Goal: Answer question/provide support

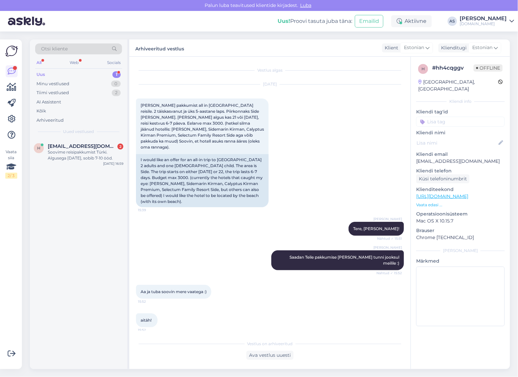
scroll to position [52, 0]
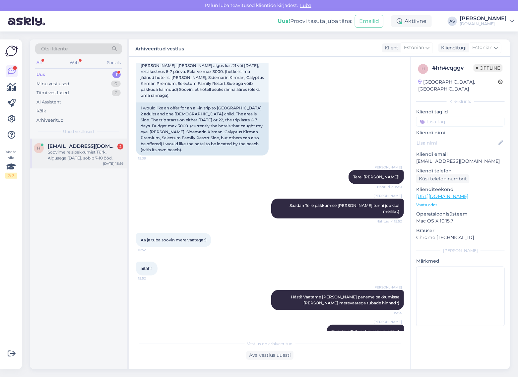
click at [88, 143] on span "[EMAIL_ADDRESS][DOMAIN_NAME]" at bounding box center [82, 146] width 69 height 6
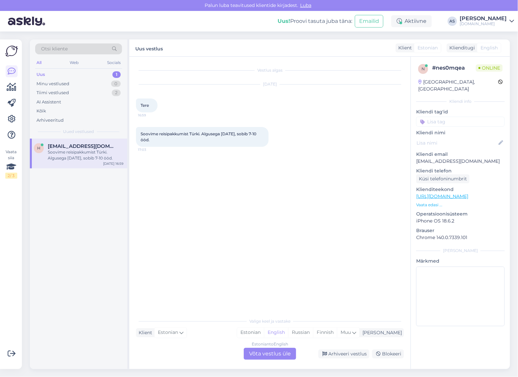
scroll to position [0, 0]
drag, startPoint x: 463, startPoint y: 152, endPoint x: 419, endPoint y: 144, distance: 44.4
click at [412, 154] on div "n # nes0mqea Online [GEOGRAPHIC_DATA], [GEOGRAPHIC_DATA] info Kliendi tag'id Kl…" at bounding box center [460, 197] width 99 height 280
copy p "[EMAIL_ADDRESS][DOMAIN_NAME]"
click at [271, 354] on div "Estonian to English Võta vestlus üle" at bounding box center [270, 354] width 52 height 12
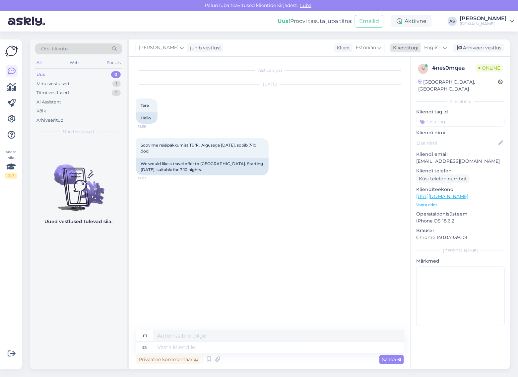
click at [435, 50] on span "English" at bounding box center [432, 47] width 17 height 7
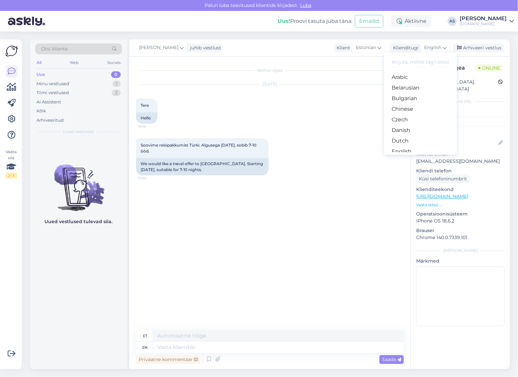
click at [407, 157] on link "Estonian" at bounding box center [420, 162] width 73 height 11
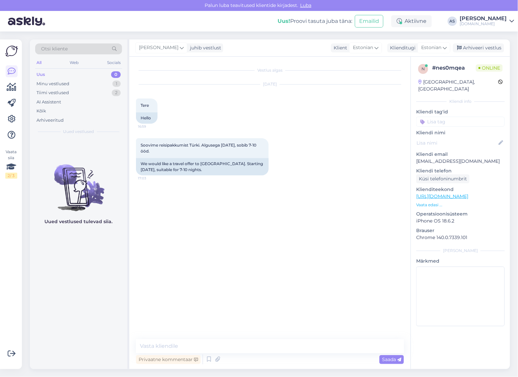
click at [237, 339] on div "Vestlus algas [DATE] Tere 16:59 Hello [PERSON_NAME] reisipakkumist Türki. Algus…" at bounding box center [269, 213] width 281 height 313
click at [237, 343] on textarea at bounding box center [270, 346] width 268 height 14
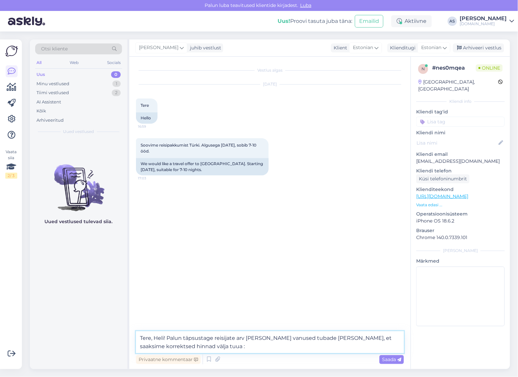
type textarea "Tere, Heli! Palun täpsustage reisijate arv [PERSON_NAME] vanused tubade [PERSON…"
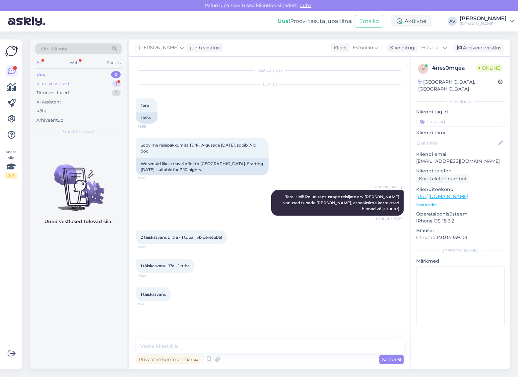
click at [104, 79] on div "Minu vestlused 1" at bounding box center [78, 83] width 87 height 9
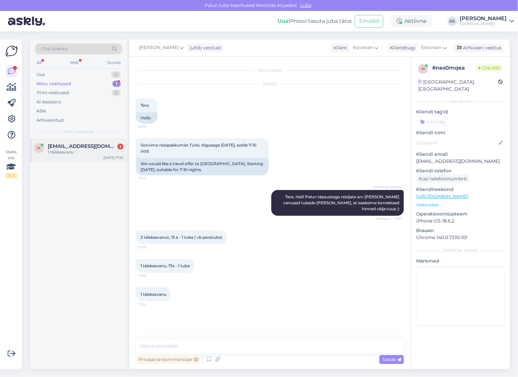
click at [65, 148] on span "[EMAIL_ADDRESS][DOMAIN_NAME]" at bounding box center [82, 146] width 69 height 6
click at [279, 352] on textarea at bounding box center [270, 346] width 268 height 14
click at [285, 346] on textarea at bounding box center [270, 346] width 268 height 14
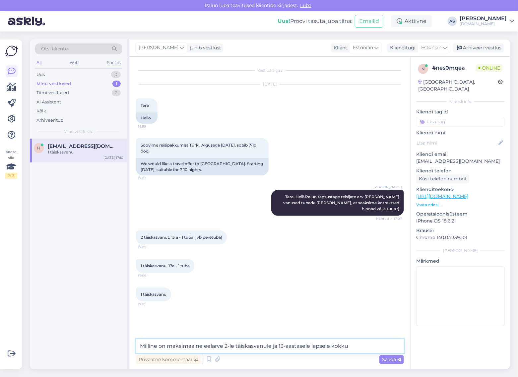
type textarea "Milline on maksimaalne eelarve 2-le täiskasvanule ja 13-aastasele lapsele kokku?"
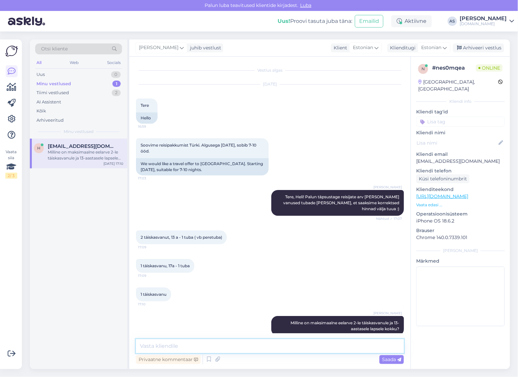
scroll to position [3, 0]
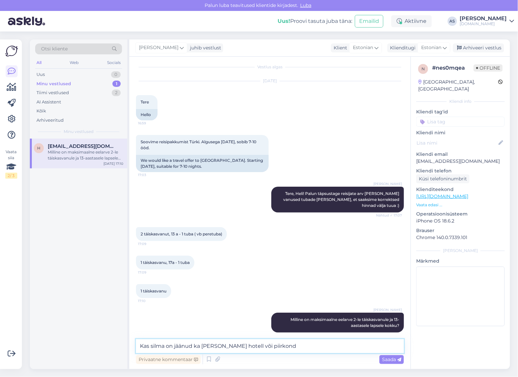
type textarea "Kas silma on jäänud ka [PERSON_NAME] hotell või piirkond?"
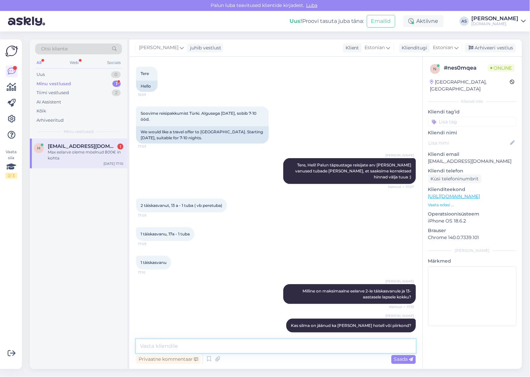
scroll to position [60, 0]
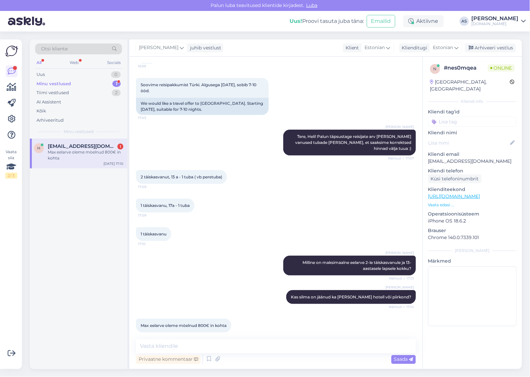
click at [71, 152] on div "Max eelarve oleme mòelnud 800€ in kohta" at bounding box center [86, 155] width 76 height 12
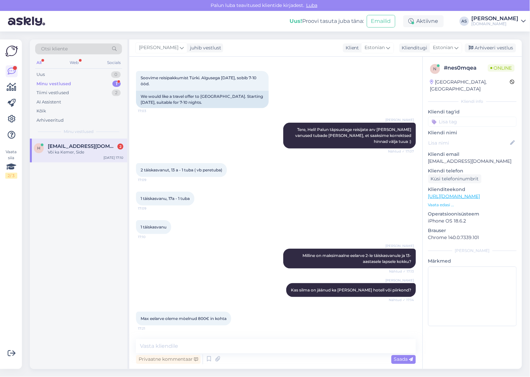
scroll to position [117, 0]
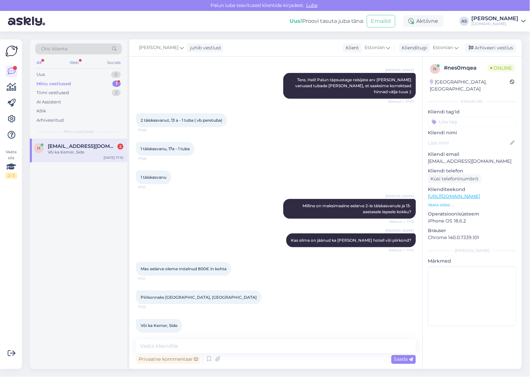
click at [85, 155] on div "Või ka Kemer, Side" at bounding box center [86, 152] width 76 height 6
click at [225, 347] on textarea at bounding box center [276, 346] width 280 height 14
type textarea "Hästi! Vaatame valikud [PERSON_NAME] saadame Teile meilile :)"
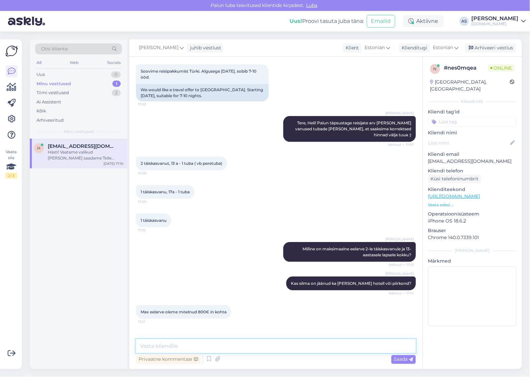
scroll to position [146, 0]
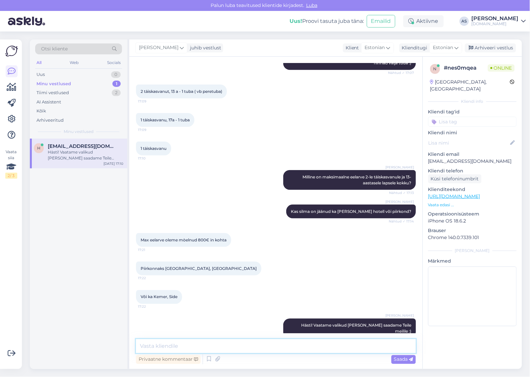
click at [254, 347] on textarea at bounding box center [276, 346] width 280 height 14
type textarea "Kas alustada sobib reisi ainult 08.10?"
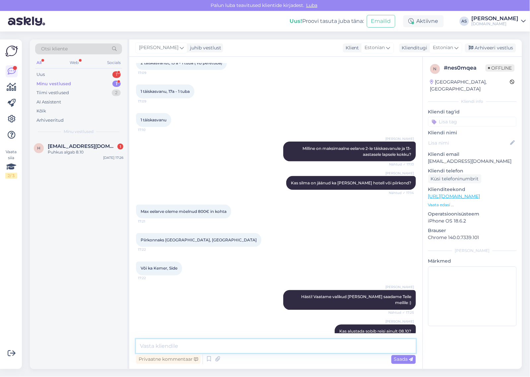
scroll to position [203, 0]
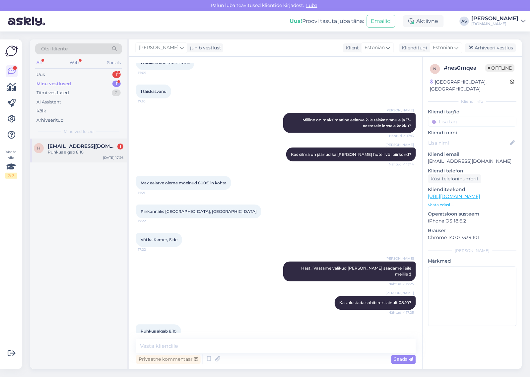
click at [99, 148] on span "[EMAIL_ADDRESS][DOMAIN_NAME]" at bounding box center [82, 146] width 69 height 6
click at [276, 338] on div "Vestlus algas [DATE] Tere 16:59 Hello [PERSON_NAME] reisipakkumist Türki. Algus…" at bounding box center [275, 213] width 293 height 313
click at [270, 346] on textarea at bounding box center [276, 346] width 280 height 14
type textarea "Ja millal peaksite tagasi olema?"
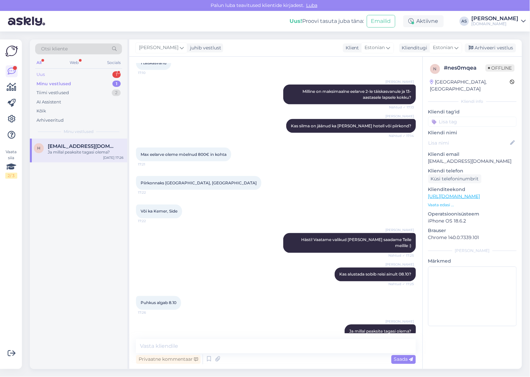
click at [99, 77] on div "Uus 1" at bounding box center [78, 74] width 87 height 9
click at [98, 137] on div "Otsi kliente All Web Socials Uus 1 Minu vestlused 1 Tiimi vestlused 2 AI Assist…" at bounding box center [79, 88] width 98 height 99
click at [99, 148] on span "[EMAIL_ADDRESS][DOMAIN_NAME]" at bounding box center [82, 146] width 69 height 6
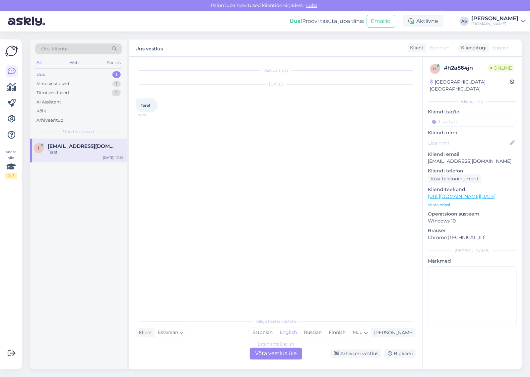
click at [282, 359] on div "Estonian to English Võta vestlus üle" at bounding box center [276, 354] width 52 height 12
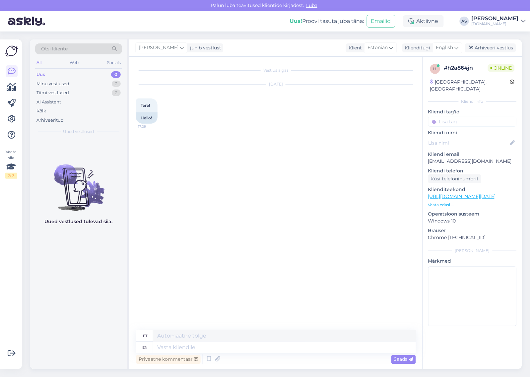
click at [449, 202] on p "Vaata edasi ..." at bounding box center [472, 205] width 89 height 6
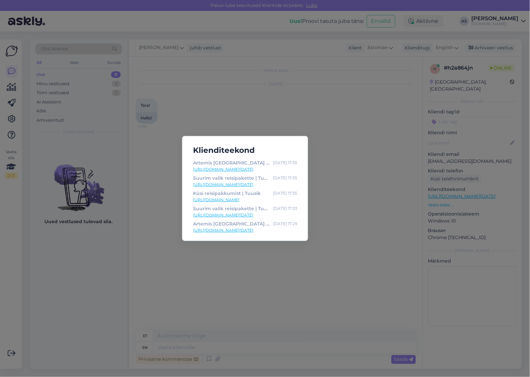
drag, startPoint x: 381, startPoint y: 198, endPoint x: 301, endPoint y: 289, distance: 121.0
click at [380, 198] on div "Klienditeekond [GEOGRAPHIC_DATA] | Tuusik [DATE] 17:35 [URL][DOMAIN_NAME][DATE]…" at bounding box center [265, 188] width 530 height 377
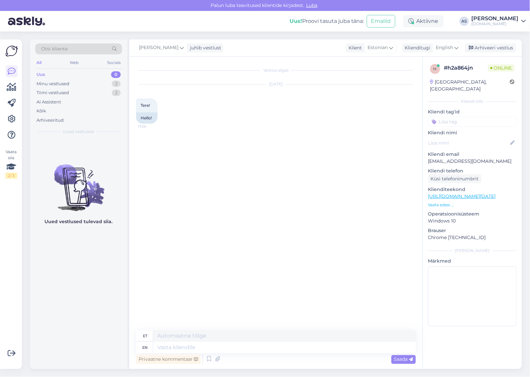
click at [444, 51] on div "English" at bounding box center [448, 47] width 30 height 11
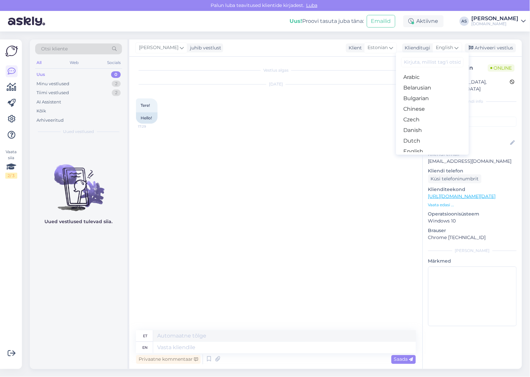
click at [429, 157] on link "Estonian" at bounding box center [432, 162] width 73 height 11
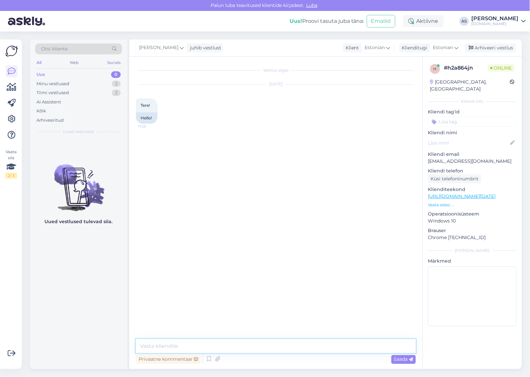
click at [227, 349] on textarea at bounding box center [276, 346] width 280 height 14
type textarea "Tere, kuidas saaksime abiks olla? :)"
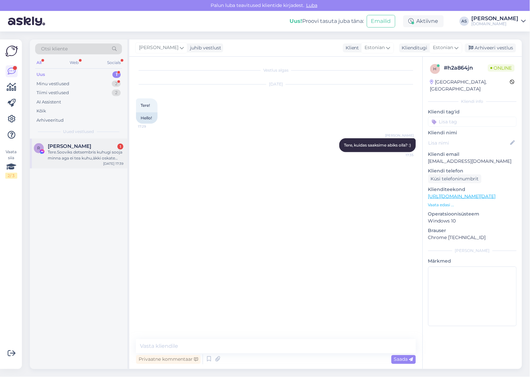
click at [88, 155] on div "Tere.Sooviks detsembris kuhugi sooja minna aga ei tea kuhu,äkki oskate soovitad…" at bounding box center [86, 155] width 76 height 12
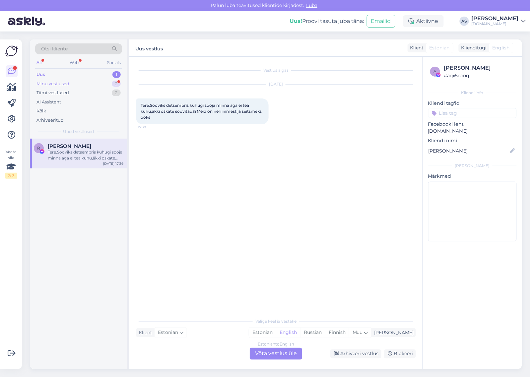
click at [87, 85] on div "Minu vestlused 2" at bounding box center [78, 83] width 87 height 9
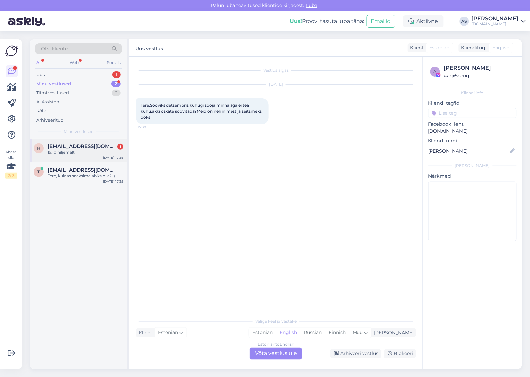
click at [79, 150] on div "19.10 hiljemalt" at bounding box center [86, 152] width 76 height 6
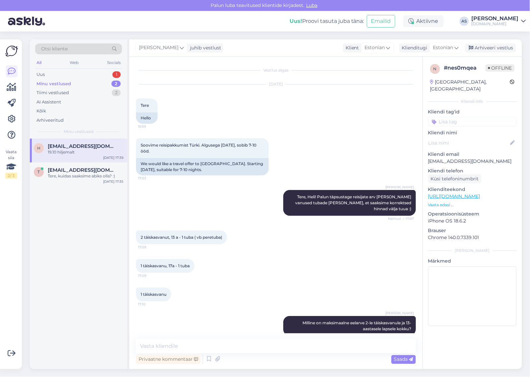
scroll to position [260, 0]
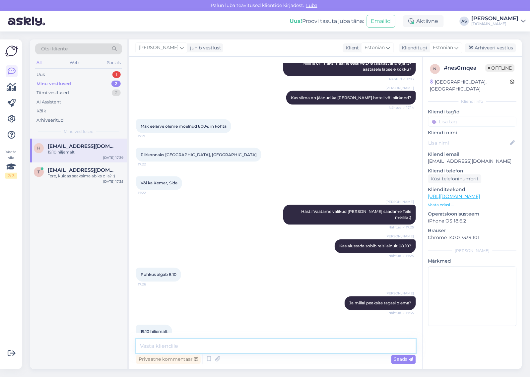
click at [197, 347] on textarea at bounding box center [276, 346] width 280 height 14
type textarea "S"
type textarea "Hästi"
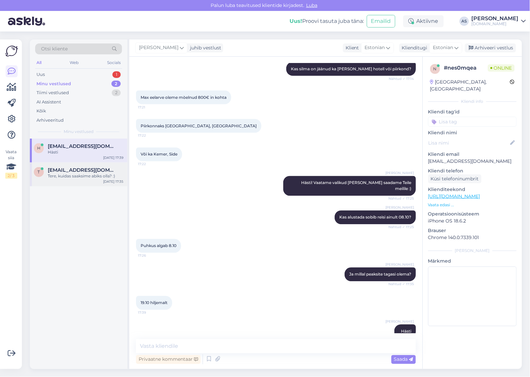
click at [74, 171] on span "[EMAIL_ADDRESS][DOMAIN_NAME]" at bounding box center [82, 170] width 69 height 6
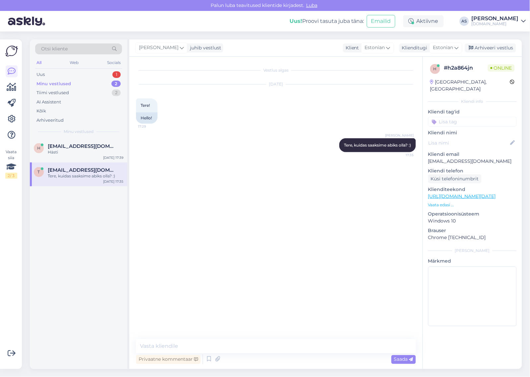
scroll to position [0, 0]
click at [90, 72] on div "Uus 1" at bounding box center [78, 74] width 87 height 9
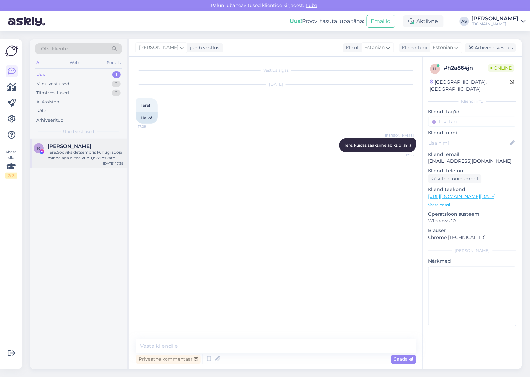
click at [94, 154] on div "Tere.Sooviks detsembris kuhugi sooja minna aga ei tea kuhu,äkki oskate soovitad…" at bounding box center [86, 155] width 76 height 12
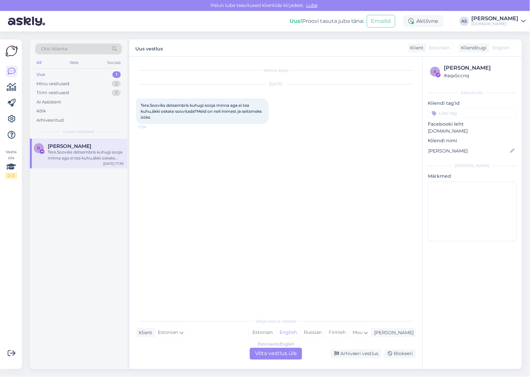
click at [274, 350] on div "Estonian to English Võta vestlus üle" at bounding box center [276, 354] width 52 height 12
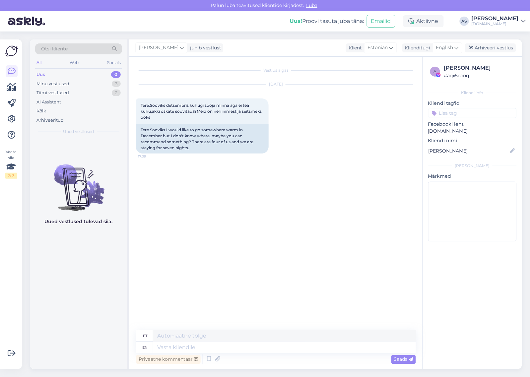
drag, startPoint x: 457, startPoint y: 49, endPoint x: 452, endPoint y: 56, distance: 8.9
click at [456, 49] on icon at bounding box center [457, 47] width 4 height 7
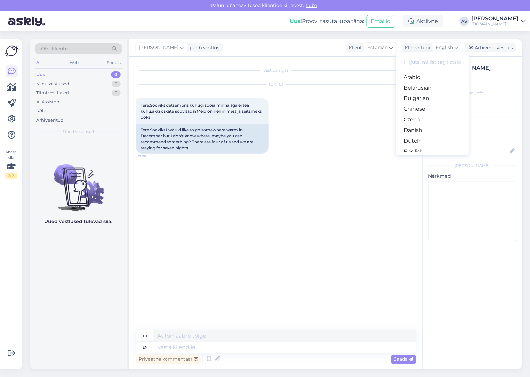
click at [427, 157] on link "Estonian" at bounding box center [432, 162] width 73 height 11
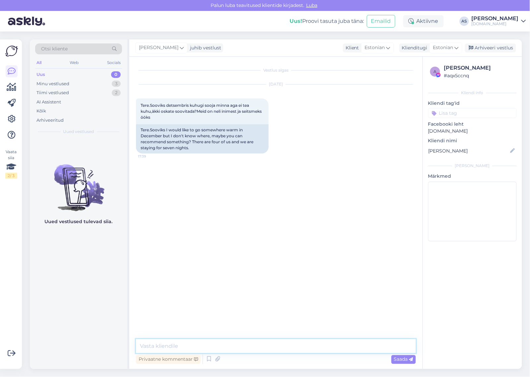
click at [241, 347] on textarea at bounding box center [276, 346] width 280 height 14
type textarea "Tere, Detsembris saaksime pakkuda nt Egiptuse reise. Kas need võiksid Teile huv…"
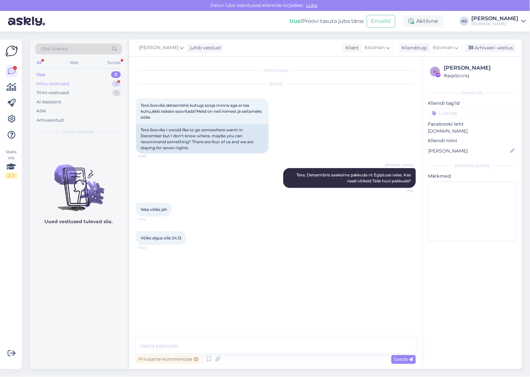
drag, startPoint x: 79, startPoint y: 82, endPoint x: 80, endPoint y: 86, distance: 4.8
click at [78, 82] on div "Minu vestlused 3" at bounding box center [78, 83] width 87 height 9
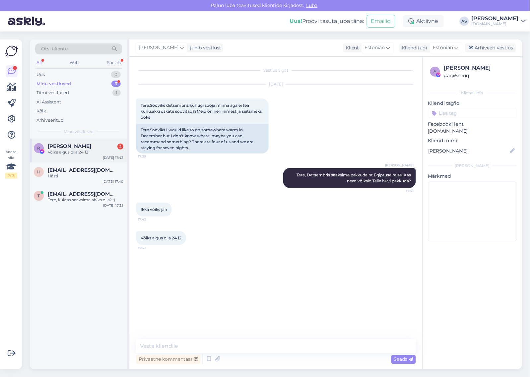
click at [85, 151] on div "Võiks algus olla 24.12" at bounding box center [86, 152] width 76 height 6
click at [221, 345] on textarea at bounding box center [276, 346] width 280 height 14
type textarea "Milline on maksimaalne eelarve ühe reisija kohta?"
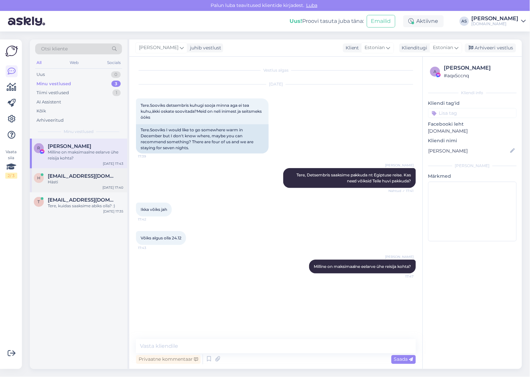
click at [87, 187] on div "h [EMAIL_ADDRESS][DOMAIN_NAME] Hästi [DATE] 17:40" at bounding box center [79, 181] width 98 height 24
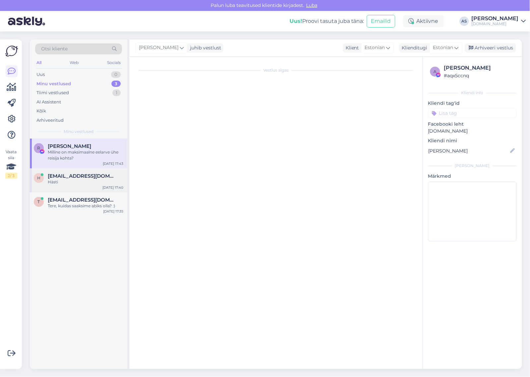
scroll to position [289, 0]
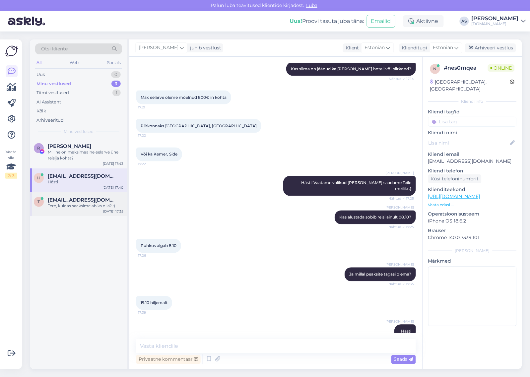
click at [83, 212] on div "t [EMAIL_ADDRESS][DOMAIN_NAME] Tere, kuidas saaksime abiks olla? :) [DATE] 17:35" at bounding box center [79, 204] width 98 height 24
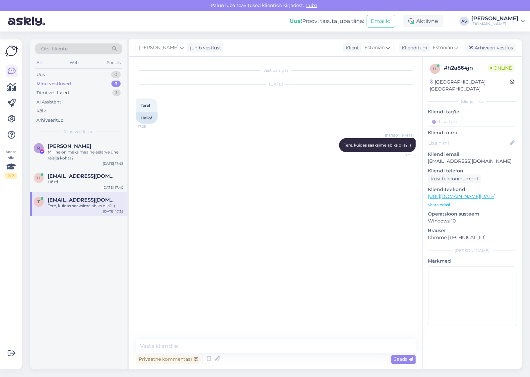
scroll to position [0, 0]
click at [502, 51] on div "Arhiveeri vestlus" at bounding box center [490, 47] width 51 height 9
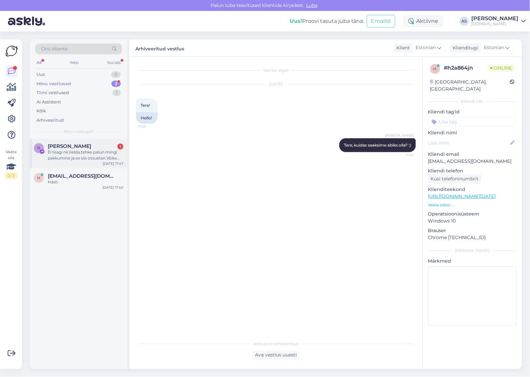
click at [94, 158] on div "Ei teagi nii öelda,tehke palun mingi pakkumine ja ex siis otsustan.Võiks [PERSO…" at bounding box center [86, 155] width 76 height 12
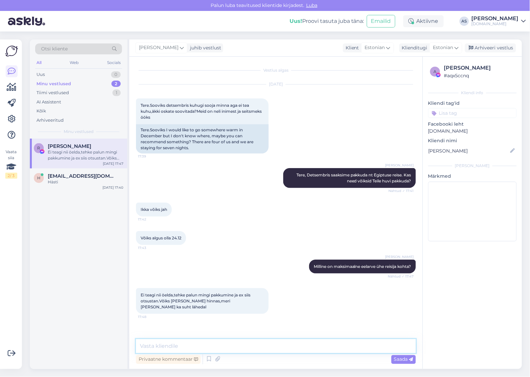
click at [277, 348] on textarea at bounding box center [276, 346] width 280 height 14
click at [192, 345] on textarea at bounding box center [276, 346] width 280 height 14
paste textarea "[URL][DOMAIN_NAME]"
type textarea "24.12 väljumiste hindade ja valikutega saate tutvuda siin: [URL][DOMAIN_NAME]"
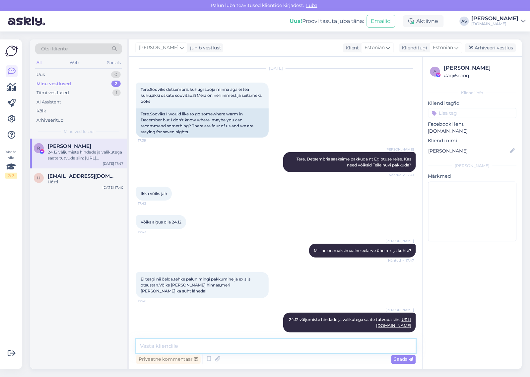
click at [286, 349] on textarea at bounding box center [276, 346] width 280 height 14
paste textarea "Club Reef"
paste textarea "[GEOGRAPHIC_DATA]"
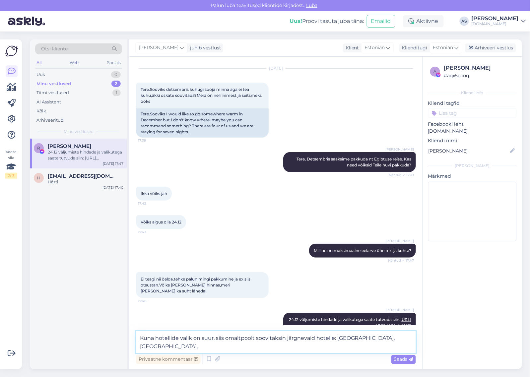
paste textarea "Swissotel Sharm el Sheikh Managed by Rixos"
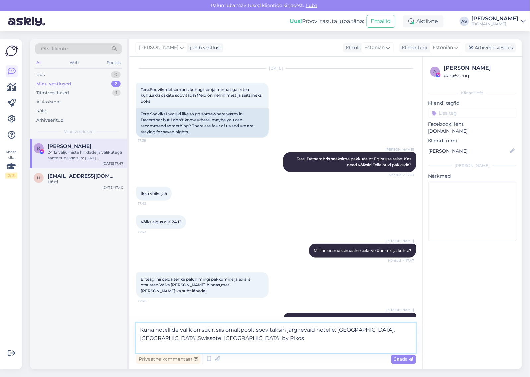
drag, startPoint x: 174, startPoint y: 340, endPoint x: 178, endPoint y: 346, distance: 7.3
click at [174, 340] on textarea "Kuna hotellide valik on suur, siis omaltpoolt soovitaksin järgnevaid hotelle: […" at bounding box center [276, 338] width 280 height 30
click at [222, 350] on textarea "Kuna hotellide valik on suur, siis omaltpoolt soovitaksin järgnevaid hotelle: […" at bounding box center [276, 338] width 280 height 30
type textarea "Kuna hotellide valik on suur, siis omaltpoolt soovitaksin järgnevaid hotelle: […"
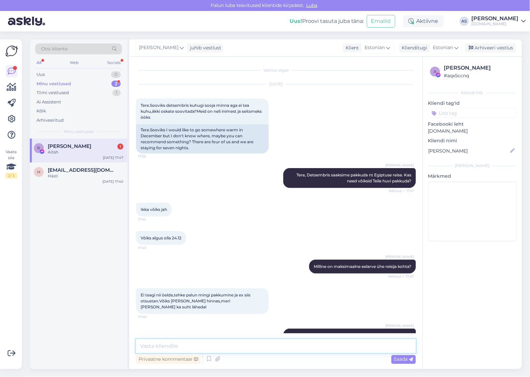
scroll to position [85, 0]
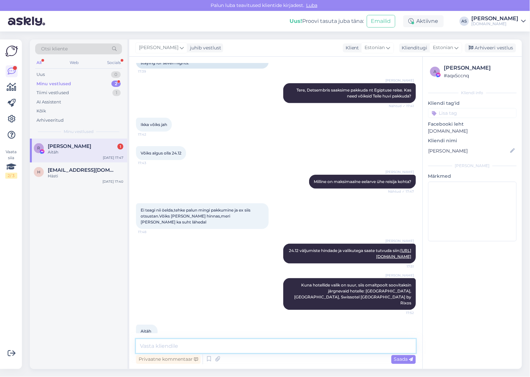
click at [220, 341] on textarea at bounding box center [276, 346] width 280 height 14
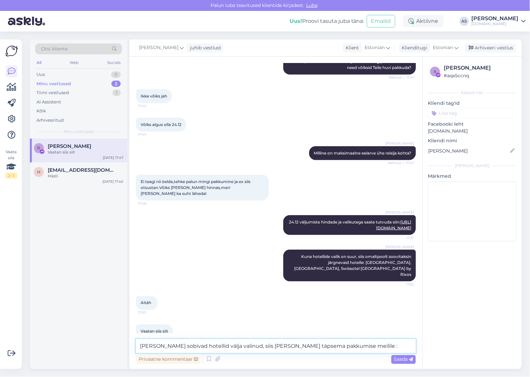
type textarea "[PERSON_NAME] sobivad hotellid välja valinud, siis [PERSON_NAME] täpsema pakkum…"
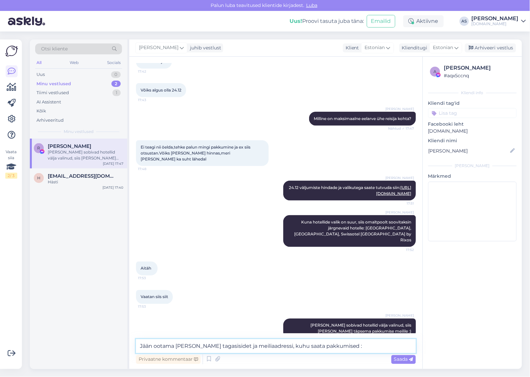
type textarea "Jään ootama [PERSON_NAME] tagasisidet ja meiliaadressi, kuhu saata pakkumised :)"
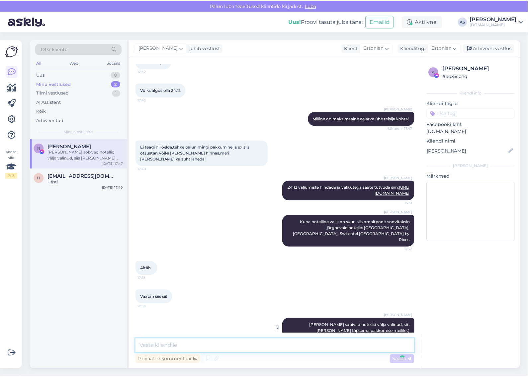
scroll to position [182, 0]
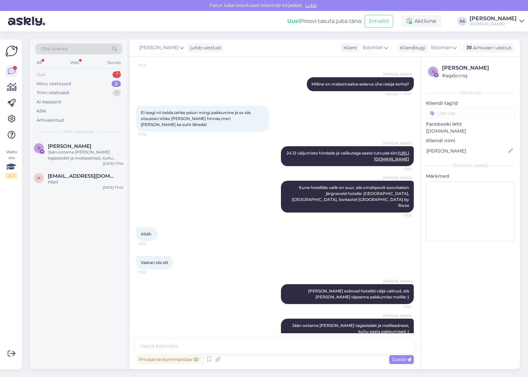
click at [67, 72] on div "Uus 1" at bounding box center [78, 74] width 87 height 9
click at [80, 148] on span "[EMAIL_ADDRESS][DOMAIN_NAME]" at bounding box center [82, 146] width 69 height 6
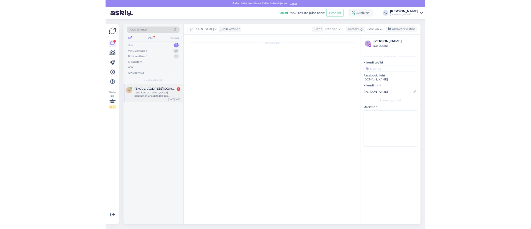
scroll to position [0, 0]
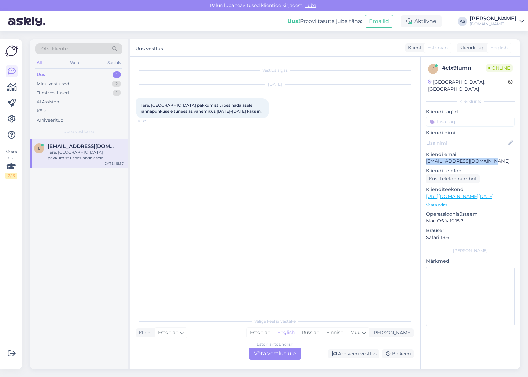
drag, startPoint x: 488, startPoint y: 154, endPoint x: 423, endPoint y: 157, distance: 65.1
click at [423, 157] on div "c # clx9lumn Online [GEOGRAPHIC_DATA], [GEOGRAPHIC_DATA] Kliendi info Kliendi t…" at bounding box center [469, 197] width 99 height 280
copy p "[EMAIL_ADDRESS][DOMAIN_NAME]"
click at [267, 356] on div "Estonian to English Võta vestlus üle" at bounding box center [275, 354] width 52 height 12
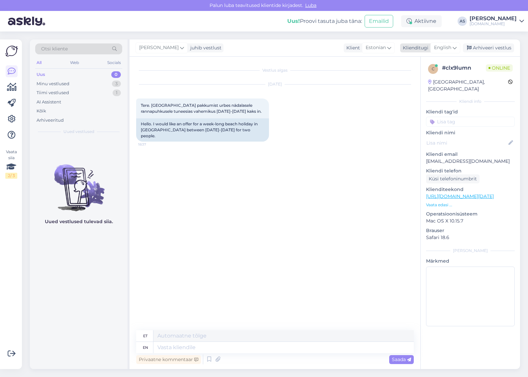
click at [455, 44] on icon at bounding box center [454, 47] width 4 height 7
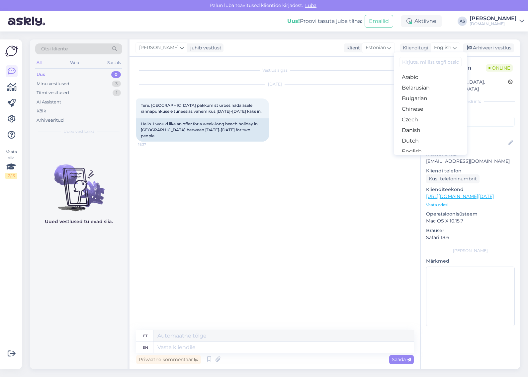
click at [432, 157] on link "Estonian" at bounding box center [430, 162] width 73 height 11
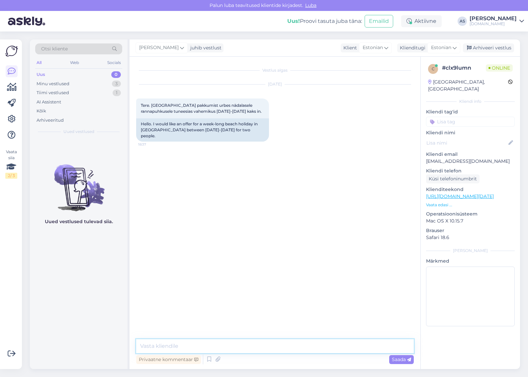
click at [266, 344] on textarea at bounding box center [274, 346] width 277 height 14
type textarea "Tere, milline on maksimaalne eelarve ühele reisijale kokku? :)"
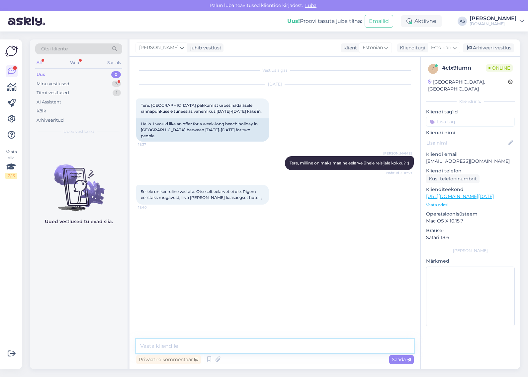
click at [230, 350] on textarea at bounding box center [274, 346] width 277 height 14
click at [211, 345] on textarea "Head hotellid algavad 950 @/in kohta" at bounding box center [274, 346] width 277 height 14
click at [278, 350] on textarea "Head hotellid algavad 950 €/in kohta" at bounding box center [274, 346] width 277 height 14
type textarea "Head hotellid algavad 950 €/in kohta. Kas selles hinnaklassis võiksid pakkumise…"
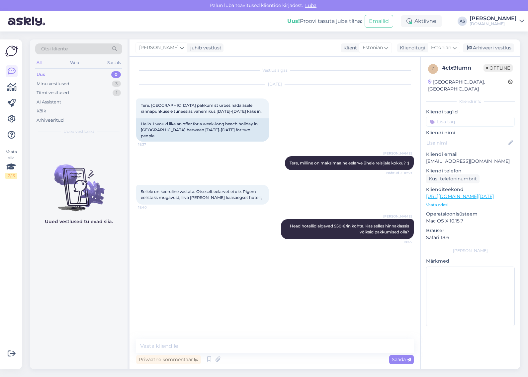
click at [445, 202] on p "Vaata edasi ..." at bounding box center [470, 205] width 89 height 6
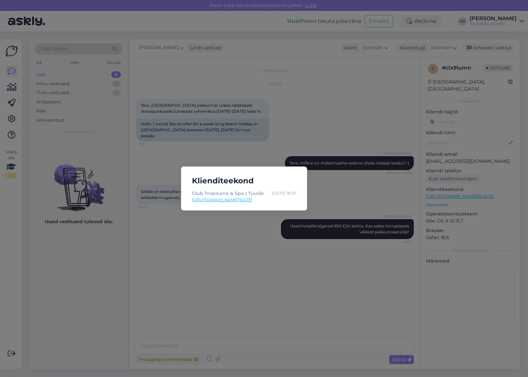
click at [265, 201] on link "[URL][DOMAIN_NAME][DATE]" at bounding box center [244, 200] width 104 height 6
click at [315, 277] on div "Klienditeekond Club Tropicana & Spa | Tuusik [DATE] 18:37 [URL][DOMAIN_NAME][DA…" at bounding box center [264, 188] width 528 height 377
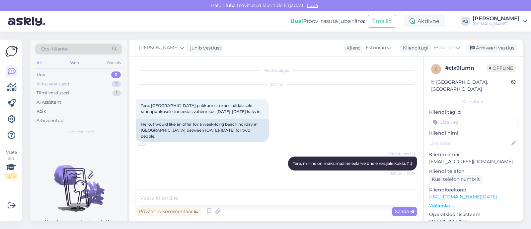
click at [106, 84] on div "Minu vestlused 3" at bounding box center [78, 83] width 87 height 9
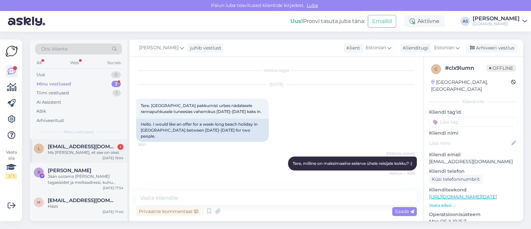
click at [95, 155] on div "l [EMAIL_ADDRESS][DOMAIN_NAME] 1 Ma [PERSON_NAME], et see on okei. [DATE] 19:04" at bounding box center [79, 151] width 98 height 24
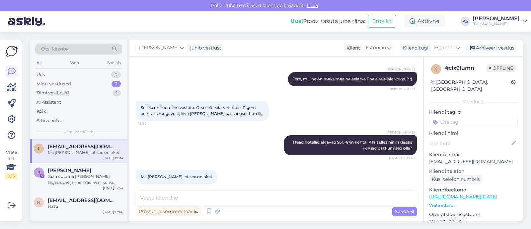
scroll to position [84, 0]
click at [184, 195] on textarea at bounding box center [276, 198] width 281 height 14
type textarea "Hästi! Saadame Teile parimad valikud meilile :)"
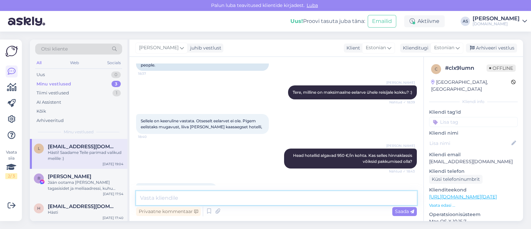
scroll to position [30, 0]
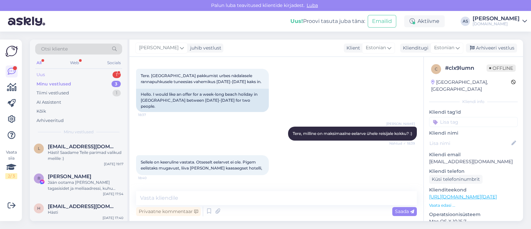
click at [68, 79] on div "Uus 1 Minu vestlused 3 Tiimi vestlused 1 AI Assistent Kõik Arhiveeritud" at bounding box center [78, 97] width 87 height 55
click at [70, 76] on div "Uus 1" at bounding box center [78, 74] width 87 height 9
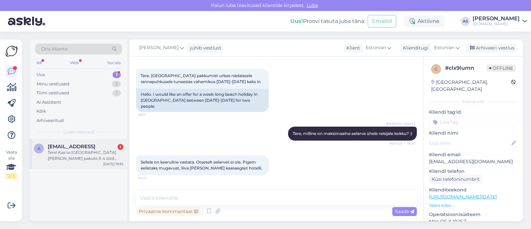
click at [91, 156] on div "Tere! Kas te [GEOGRAPHIC_DATA] [PERSON_NAME] pakute 3-4 ööd umbes algusega [DAT…" at bounding box center [86, 155] width 76 height 12
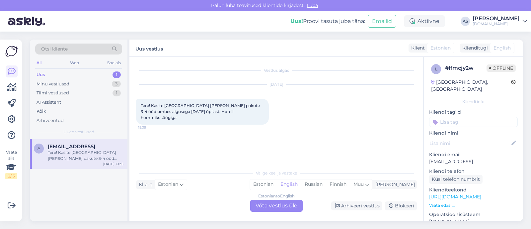
click at [256, 206] on div "Estonian to English Võta vestlus üle" at bounding box center [276, 205] width 52 height 12
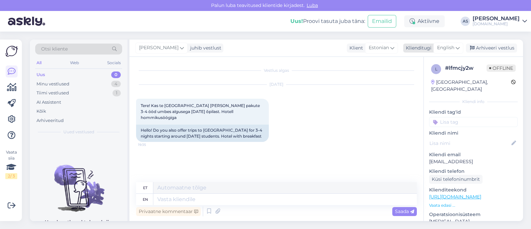
click at [445, 47] on span "English" at bounding box center [445, 47] width 17 height 7
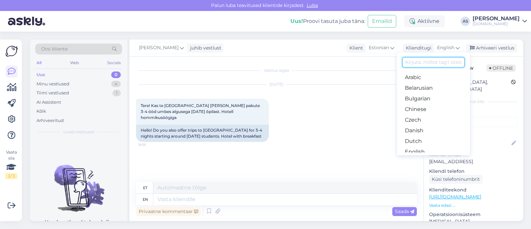
click at [422, 64] on input at bounding box center [433, 62] width 62 height 10
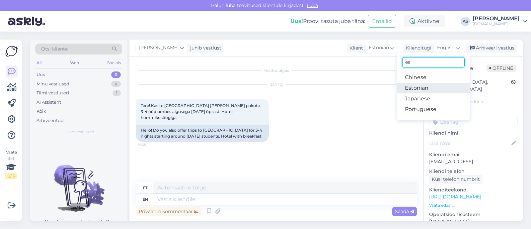
type input "es"
click at [439, 86] on link "Estonian" at bounding box center [433, 88] width 73 height 11
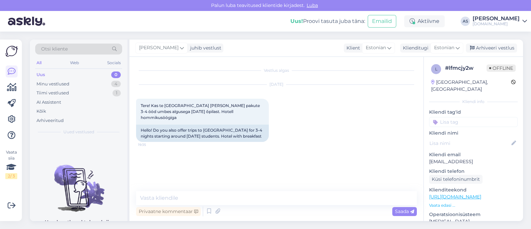
click at [443, 51] on div "Estonian" at bounding box center [446, 47] width 33 height 11
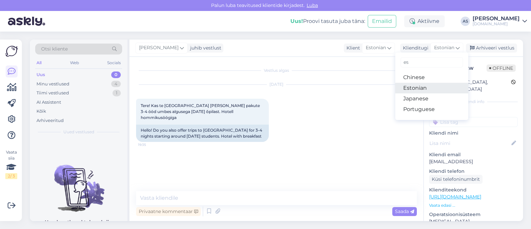
click at [433, 84] on link "Estonian" at bounding box center [431, 88] width 73 height 11
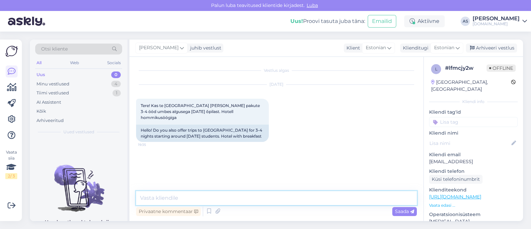
click at [258, 198] on textarea at bounding box center [276, 198] width 281 height 14
type textarea "Tere, kevadel paraku Hispaania pakettreisid ei toimu."
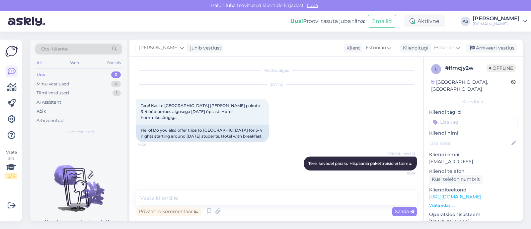
click at [445, 202] on p "Vaata edasi ..." at bounding box center [473, 205] width 89 height 6
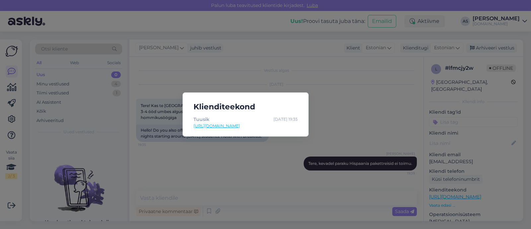
click at [488, 141] on div "Klienditeekond Tuusik [DATE] 19:35 [URL][DOMAIN_NAME]" at bounding box center [265, 114] width 531 height 229
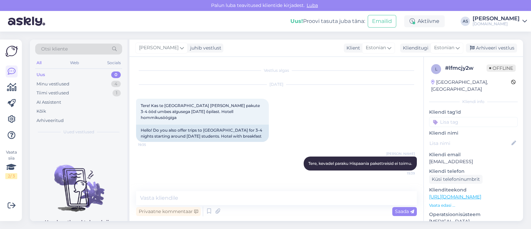
drag, startPoint x: 493, startPoint y: 152, endPoint x: 427, endPoint y: 153, distance: 66.7
click at [427, 153] on div "l # lfmcjy2w Offline [GEOGRAPHIC_DATA], [GEOGRAPHIC_DATA] Kliendi info Kliendi …" at bounding box center [473, 197] width 99 height 280
copy p "[EMAIL_ADDRESS]"
click at [510, 46] on div "Arhiveeri vestlus" at bounding box center [491, 47] width 51 height 9
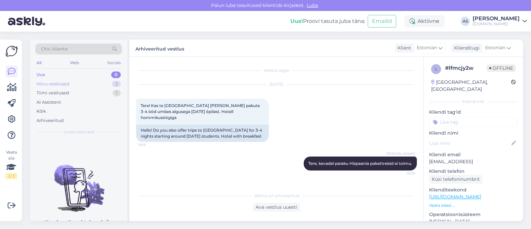
click at [86, 80] on div "Minu vestlused 3" at bounding box center [78, 83] width 87 height 9
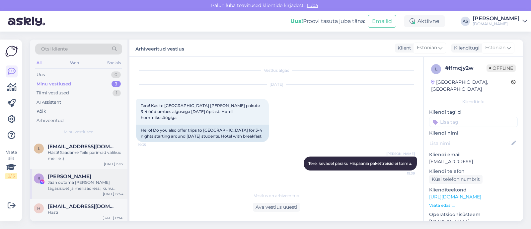
click at [84, 177] on span "[PERSON_NAME]" at bounding box center [69, 176] width 43 height 6
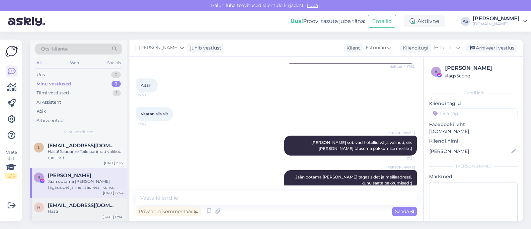
scroll to position [1, 0]
click at [80, 208] on div "Hästi" at bounding box center [86, 211] width 76 height 6
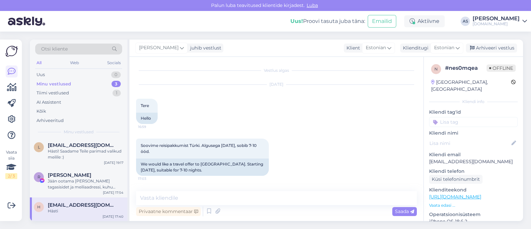
scroll to position [438, 0]
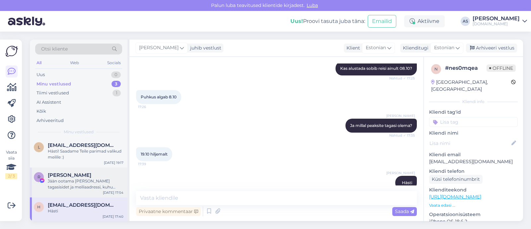
click at [76, 195] on div "R [PERSON_NAME] Jään ootama [PERSON_NAME] tagasisidet ja meiliaadressi, kuhu sa…" at bounding box center [79, 182] width 98 height 30
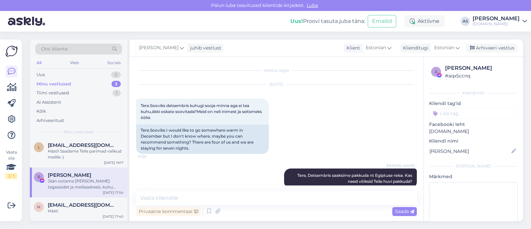
scroll to position [331, 0]
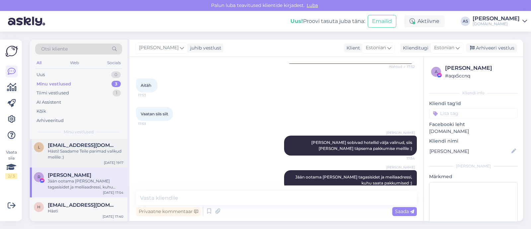
click at [88, 152] on div "Hästi! Saadame Teile parimad valikud meilile :)" at bounding box center [86, 154] width 76 height 12
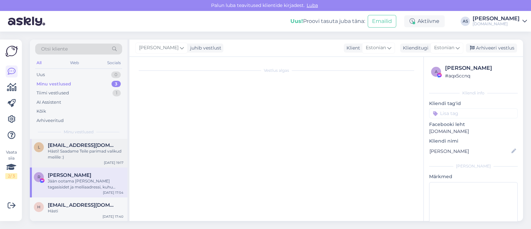
scroll to position [113, 0]
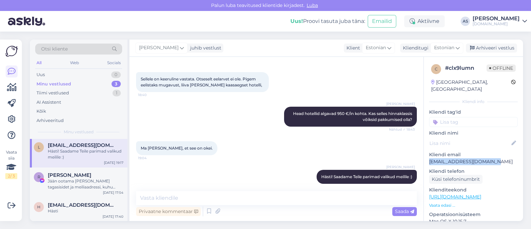
drag, startPoint x: 496, startPoint y: 153, endPoint x: 426, endPoint y: 153, distance: 70.0
click at [426, 153] on div "c # clx9lumn Offline [GEOGRAPHIC_DATA], [GEOGRAPHIC_DATA] Kliendi info Kliendi …" at bounding box center [473, 197] width 99 height 280
copy p "[EMAIL_ADDRESS][DOMAIN_NAME]"
drag, startPoint x: 215, startPoint y: 205, endPoint x: 219, endPoint y: 196, distance: 8.9
click at [216, 203] on div "Privaatne kommentaar Saada" at bounding box center [276, 204] width 281 height 27
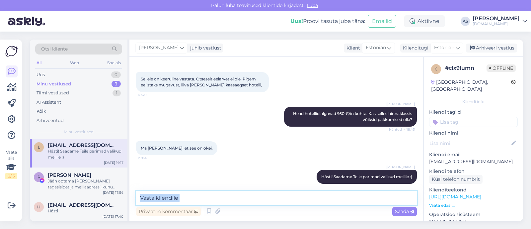
click at [219, 196] on textarea at bounding box center [276, 198] width 281 height 14
type textarea "Saatsime Teile pakkumise meilile :)"
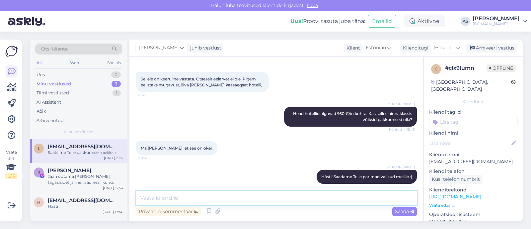
scroll to position [0, 0]
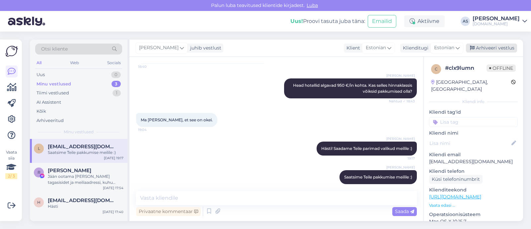
click at [515, 51] on div "Arhiveeri vestlus" at bounding box center [491, 47] width 51 height 9
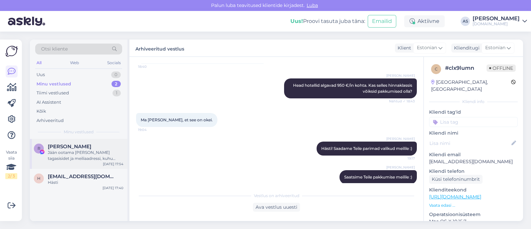
click at [84, 164] on div "R [PERSON_NAME] Jään ootama [PERSON_NAME] tagasisidet ja meiliaadressi, kuhu sa…" at bounding box center [79, 154] width 98 height 30
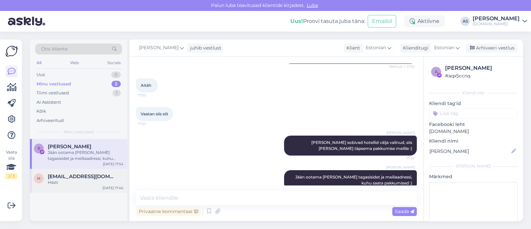
click at [83, 174] on span "[EMAIL_ADDRESS][DOMAIN_NAME]" at bounding box center [82, 176] width 69 height 6
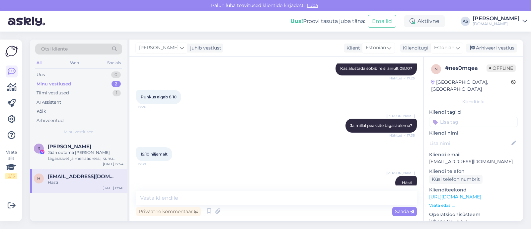
click at [477, 158] on p "[EMAIL_ADDRESS][DOMAIN_NAME]" at bounding box center [473, 161] width 89 height 7
drag, startPoint x: 471, startPoint y: 155, endPoint x: 429, endPoint y: 155, distance: 41.8
click at [429, 158] on p "[EMAIL_ADDRESS][DOMAIN_NAME]" at bounding box center [473, 161] width 89 height 7
copy p "[EMAIL_ADDRESS][DOMAIN_NAME]"
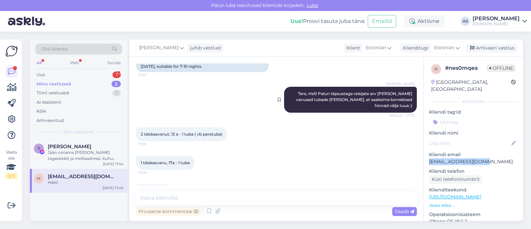
scroll to position [64, 0]
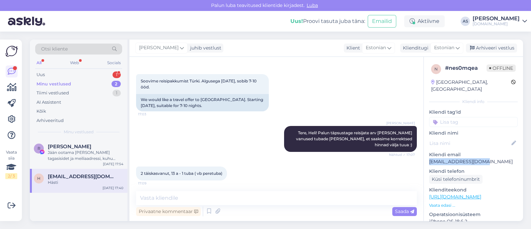
click at [95, 79] on div "Minu vestlused 2" at bounding box center [78, 83] width 87 height 9
click at [96, 76] on div "Uus 1" at bounding box center [78, 74] width 87 height 9
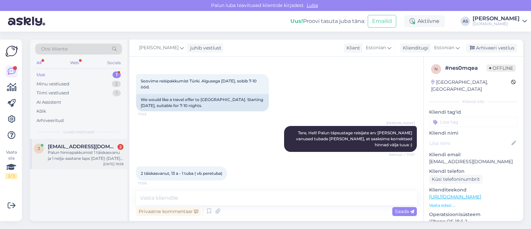
click at [83, 140] on div "[PERSON_NAME] [PERSON_NAME][EMAIL_ADDRESS][DOMAIN_NAME] 2 Palun hinnapakkumist …" at bounding box center [79, 154] width 98 height 30
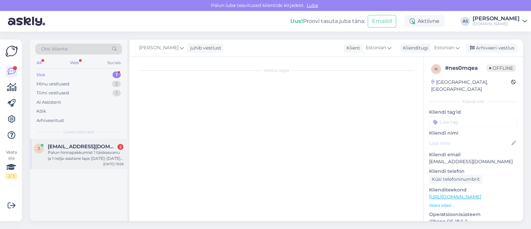
scroll to position [0, 0]
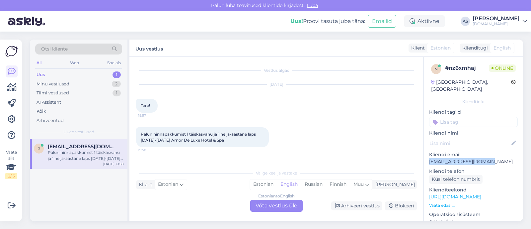
drag, startPoint x: 440, startPoint y: 155, endPoint x: 424, endPoint y: 158, distance: 16.5
click at [424, 158] on div "n # nz6xmhaj Online [GEOGRAPHIC_DATA], [GEOGRAPHIC_DATA] Kliendi info Kliendi t…" at bounding box center [473, 197] width 99 height 280
copy p "[EMAIL_ADDRESS][DOMAIN_NAME]"
click at [293, 201] on div "Estonian to English Võta vestlus üle" at bounding box center [276, 205] width 52 height 12
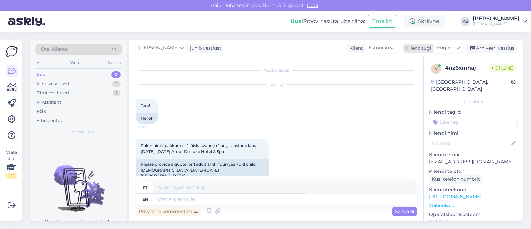
click at [441, 52] on div "English" at bounding box center [448, 47] width 30 height 11
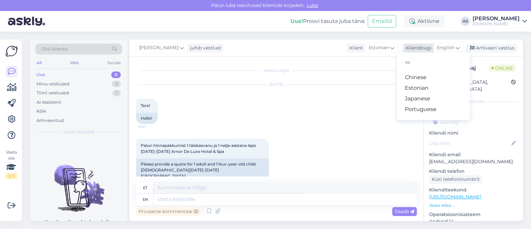
click at [444, 49] on span "English" at bounding box center [445, 47] width 17 height 7
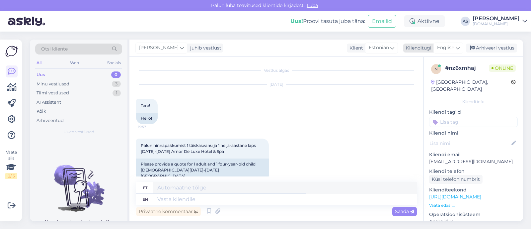
click at [448, 51] on span "English" at bounding box center [445, 47] width 17 height 7
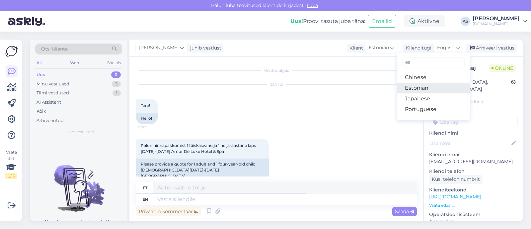
click at [432, 85] on link "Estonian" at bounding box center [433, 88] width 73 height 11
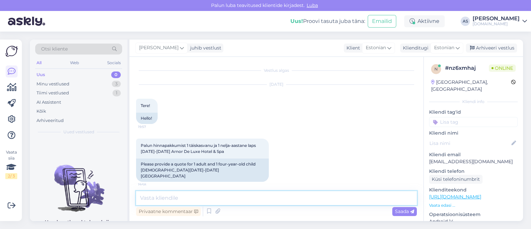
click at [239, 198] on textarea at bounding box center [276, 198] width 281 height 14
type textarea "Tere, saadame Teile pakkumise meilile :)"
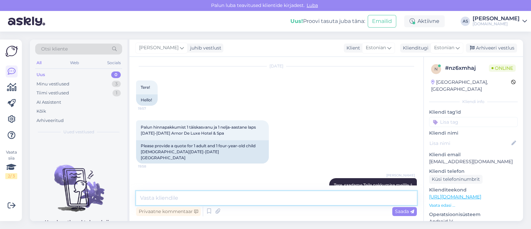
scroll to position [26, 0]
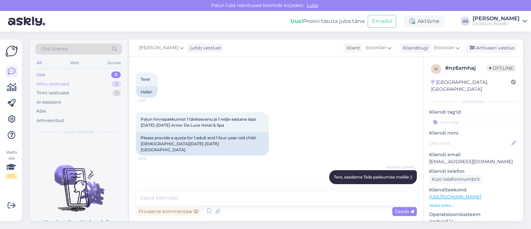
click at [81, 82] on div "Minu vestlused 3" at bounding box center [78, 83] width 87 height 9
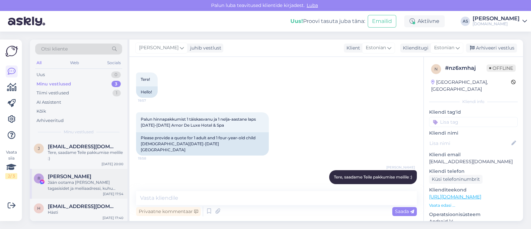
scroll to position [1, 0]
click at [87, 211] on div "Hästi" at bounding box center [86, 211] width 76 height 6
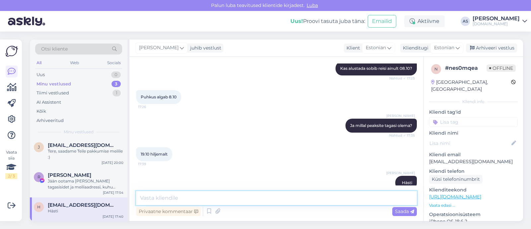
click at [204, 199] on textarea at bounding box center [276, 198] width 281 height 14
type textarea "Saatsime Teile pakkumise meilile :)"
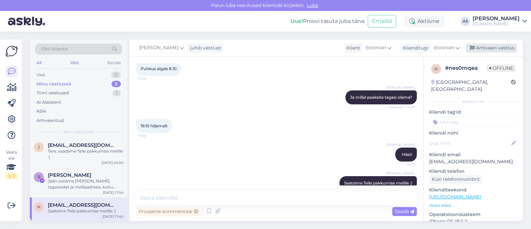
click at [501, 50] on div "Arhiveeri vestlus" at bounding box center [491, 47] width 51 height 9
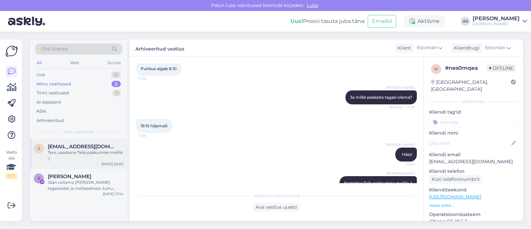
click at [83, 155] on div "Tere, saadame Teile pakkumise meilile :)" at bounding box center [86, 155] width 76 height 12
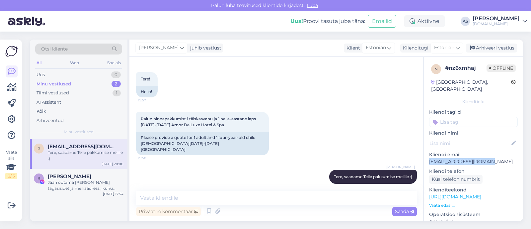
drag, startPoint x: 481, startPoint y: 153, endPoint x: 427, endPoint y: 154, distance: 53.8
click at [427, 154] on div "n # nz6xmhaj Offline [GEOGRAPHIC_DATA], [GEOGRAPHIC_DATA] info Kliendi tag'id K…" at bounding box center [473, 197] width 99 height 280
copy p "[EMAIL_ADDRESS][DOMAIN_NAME]"
click at [252, 200] on textarea at bounding box center [276, 198] width 281 height 14
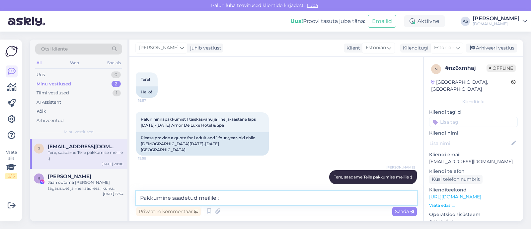
type textarea "Pakkumine saadetud meilile :)"
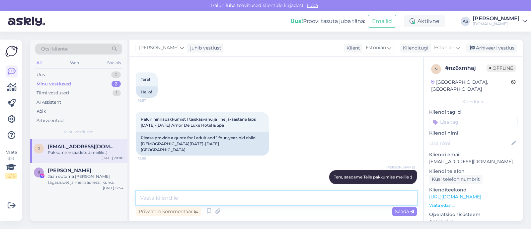
scroll to position [55, 0]
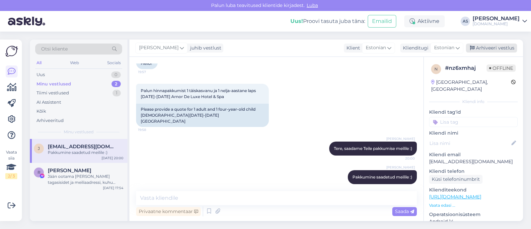
click at [503, 49] on div "Arhiveeri vestlus" at bounding box center [491, 47] width 51 height 9
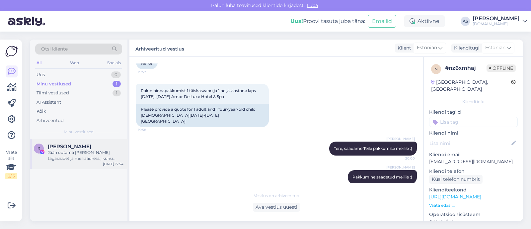
click at [77, 147] on span "[PERSON_NAME]" at bounding box center [69, 146] width 43 height 6
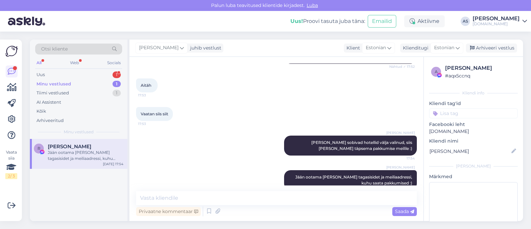
click at [93, 151] on div "Jään ootama [PERSON_NAME] tagasisidet ja meiliaadressi, kuhu saata pakkumised :)" at bounding box center [86, 155] width 76 height 12
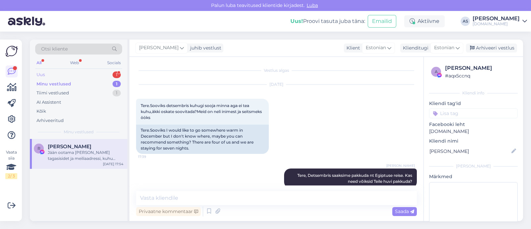
click at [86, 72] on div "Uus 1" at bounding box center [78, 74] width 87 height 9
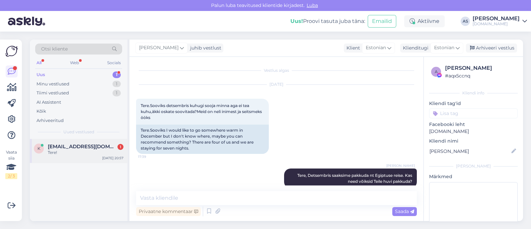
click at [94, 147] on span "[EMAIL_ADDRESS][DOMAIN_NAME]" at bounding box center [82, 146] width 69 height 6
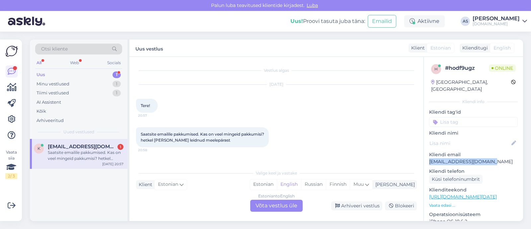
drag, startPoint x: 488, startPoint y: 154, endPoint x: 425, endPoint y: 155, distance: 63.7
click at [425, 155] on div "h # hodf9ugz Online [GEOGRAPHIC_DATA], [GEOGRAPHIC_DATA] Kliendi info Kliendi t…" at bounding box center [473, 197] width 99 height 280
copy p "[EMAIL_ADDRESS][DOMAIN_NAME]"
click at [270, 202] on div "Estonian to English Võta vestlus üle" at bounding box center [276, 205] width 52 height 12
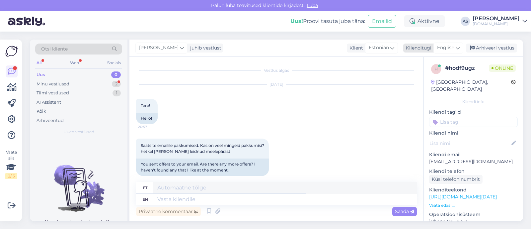
click at [448, 50] on span "English" at bounding box center [445, 47] width 17 height 7
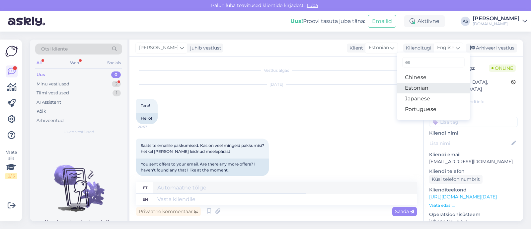
click at [419, 84] on link "Estonian" at bounding box center [433, 88] width 73 height 11
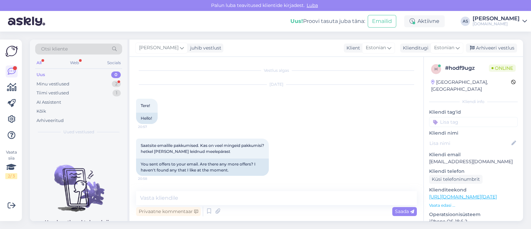
click at [250, 205] on div "Privaatne kommentaar Saada" at bounding box center [276, 211] width 281 height 13
click at [250, 204] on textarea at bounding box center [276, 198] width 281 height 14
click at [250, 198] on textarea at bounding box center [276, 198] width 281 height 14
type textarea "t"
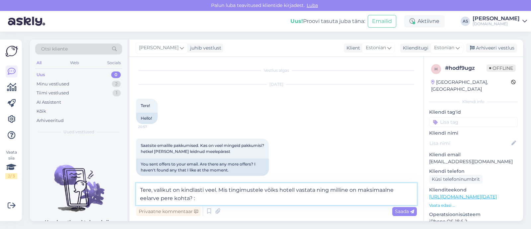
type textarea "Tere, valikut on kindlasti veel. Mis tingimustele võiks hotell vastata ning mil…"
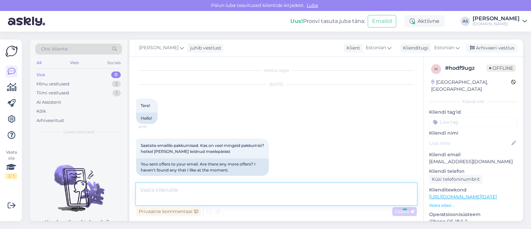
scroll to position [33, 0]
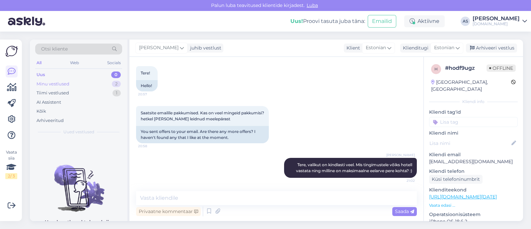
drag, startPoint x: 109, startPoint y: 74, endPoint x: 108, endPoint y: 82, distance: 7.9
click at [109, 75] on div "Uus 0" at bounding box center [78, 74] width 87 height 9
click at [108, 82] on div "Minu vestlused 2" at bounding box center [78, 83] width 87 height 9
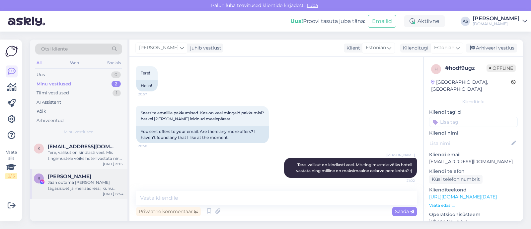
click at [86, 182] on div "Jään ootama [PERSON_NAME] tagasisidet ja meiliaadressi, kuhu saata pakkumised :)" at bounding box center [86, 185] width 76 height 12
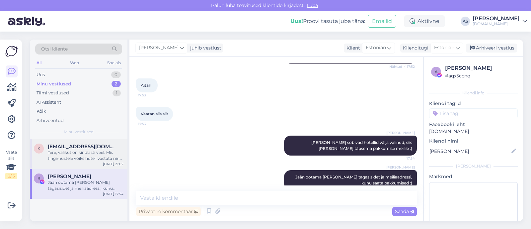
click at [82, 158] on div "Tere, valikut on kindlasti veel. Mis tingimustele võiks hotell vastata ning mil…" at bounding box center [86, 155] width 76 height 12
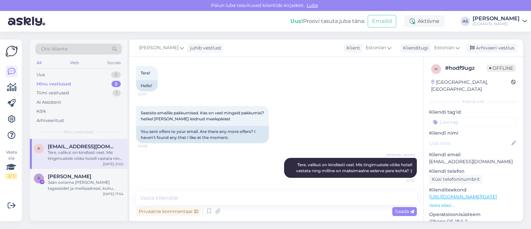
scroll to position [32, 0]
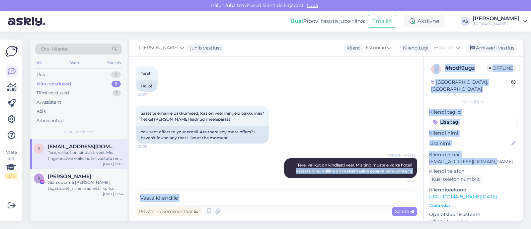
drag, startPoint x: 458, startPoint y: 153, endPoint x: 421, endPoint y: 154, distance: 36.8
click at [421, 154] on div "Vestlus algas [DATE] Tere! 20:57 Hello! Saatsite emailile pakkumised. Kas on ve…" at bounding box center [326, 139] width 394 height 164
click at [431, 158] on p "[EMAIL_ADDRESS][DOMAIN_NAME]" at bounding box center [473, 161] width 89 height 7
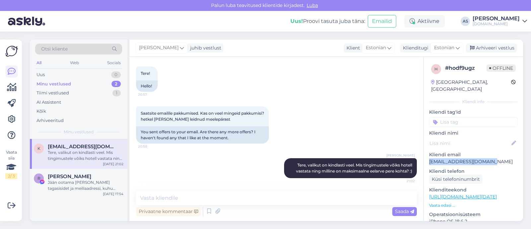
drag, startPoint x: 430, startPoint y: 153, endPoint x: 500, endPoint y: 153, distance: 70.0
click at [500, 158] on p "[EMAIL_ADDRESS][DOMAIN_NAME]" at bounding box center [473, 161] width 89 height 7
copy p "[EMAIL_ADDRESS][DOMAIN_NAME]"
click at [296, 165] on span "Tere, valikut on kindlasti veel. Mis tingimustele võiks hotell vastata ning mil…" at bounding box center [354, 167] width 117 height 11
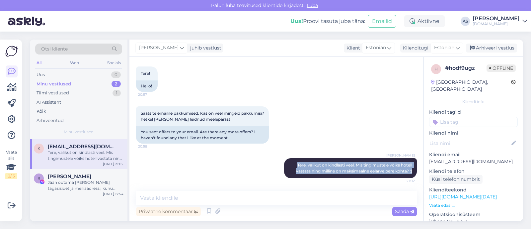
drag, startPoint x: 288, startPoint y: 164, endPoint x: 413, endPoint y: 172, distance: 125.7
click at [413, 172] on div "Vestlus algas [DATE] Tere! 20:57 Hello! Saatsite emailile pakkumised. Kas on ve…" at bounding box center [279, 123] width 287 height 121
copy span "Tere, valikut on kindlasti veel. Mis tingimustele võiks hotell vastata ning mil…"
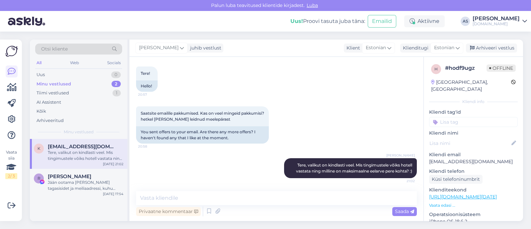
click at [319, 138] on div "Saatsite emailile pakkumised. Kas on veel mingeid pakkumisi? hetkel [PERSON_NAM…" at bounding box center [276, 125] width 281 height 52
click at [497, 48] on div "Arhiveeri vestlus" at bounding box center [491, 47] width 51 height 9
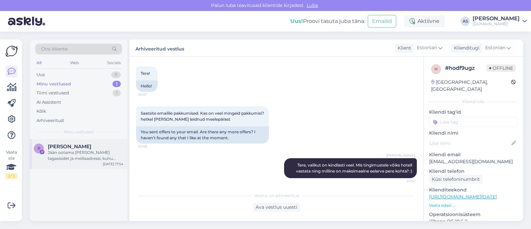
click at [91, 161] on div "R [PERSON_NAME] Jään ootama [PERSON_NAME] tagasisidet ja meiliaadressi, kuhu sa…" at bounding box center [79, 154] width 98 height 30
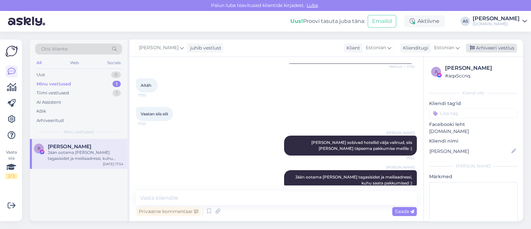
click at [510, 47] on div "Arhiveeri vestlus" at bounding box center [491, 47] width 51 height 9
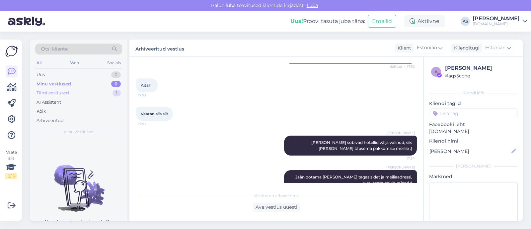
click at [106, 92] on div "Tiimi vestlused 1" at bounding box center [78, 92] width 87 height 9
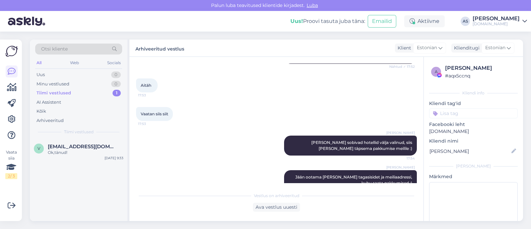
drag, startPoint x: 99, startPoint y: 128, endPoint x: 102, endPoint y: 143, distance: 14.5
click at [99, 129] on div "Tiimi vestlused" at bounding box center [78, 132] width 87 height 6
click at [101, 143] on span "[EMAIL_ADDRESS][DOMAIN_NAME]" at bounding box center [82, 146] width 69 height 6
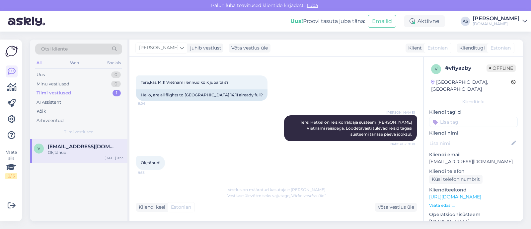
scroll to position [23, 0]
